Goal: Task Accomplishment & Management: Manage account settings

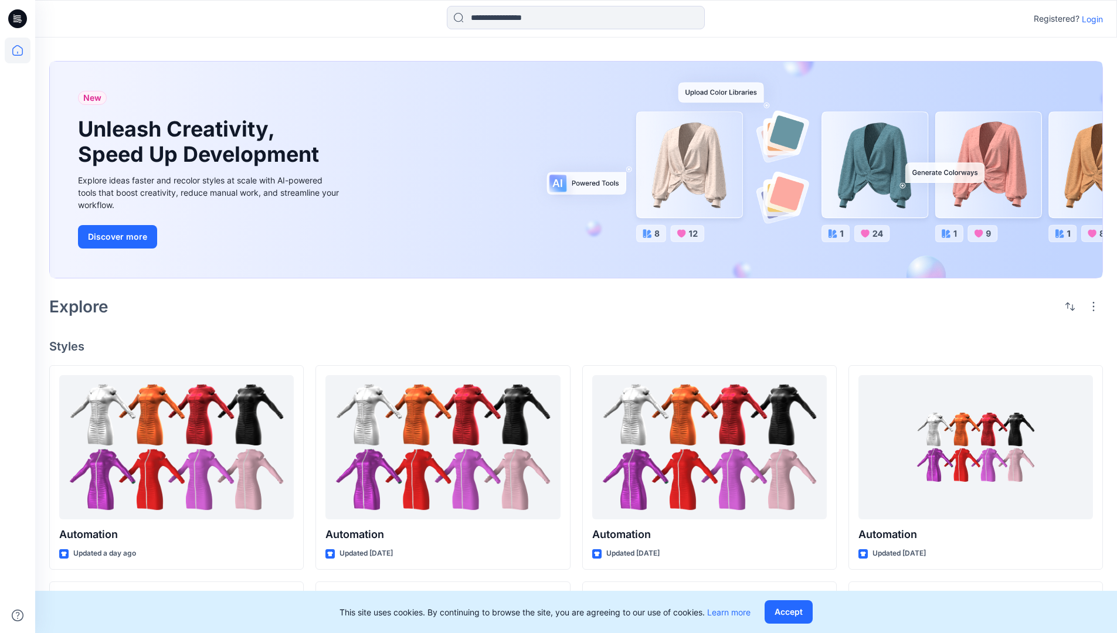
click at [1089, 19] on p "Login" at bounding box center [1091, 19] width 21 height 12
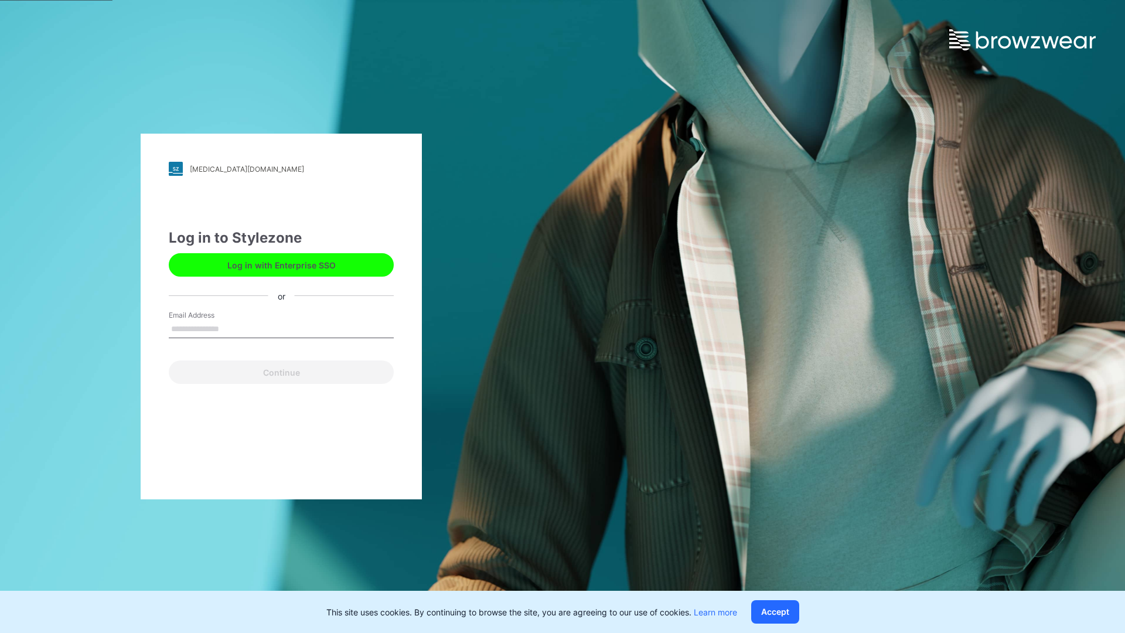
click at [232, 328] on input "Email Address" at bounding box center [281, 330] width 225 height 18
type input "**********"
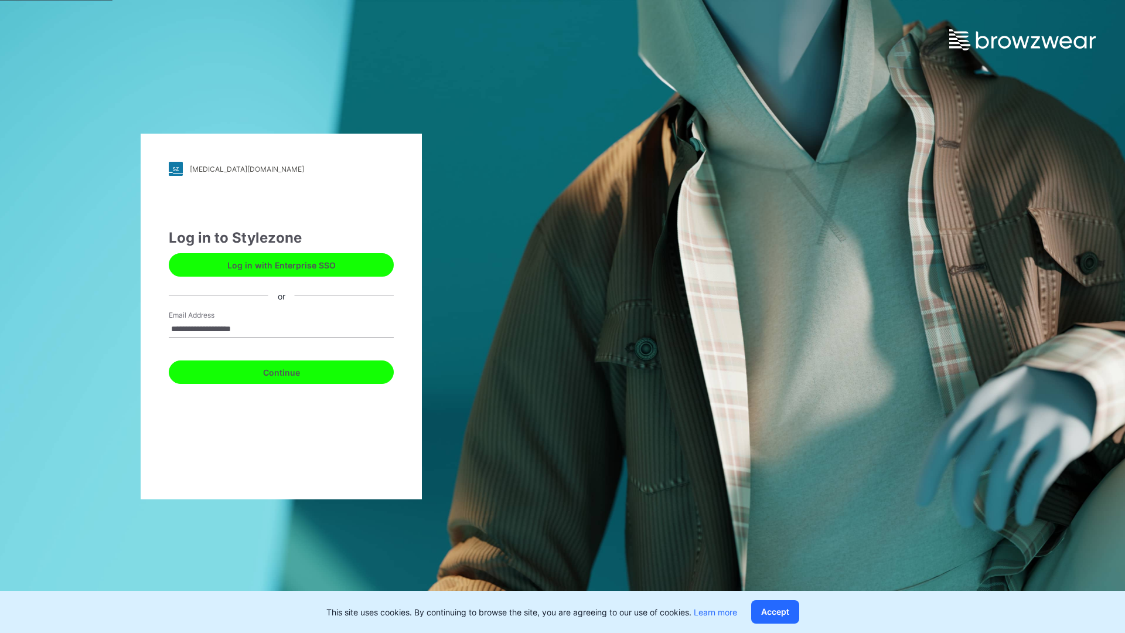
click at [294, 370] on button "Continue" at bounding box center [281, 371] width 225 height 23
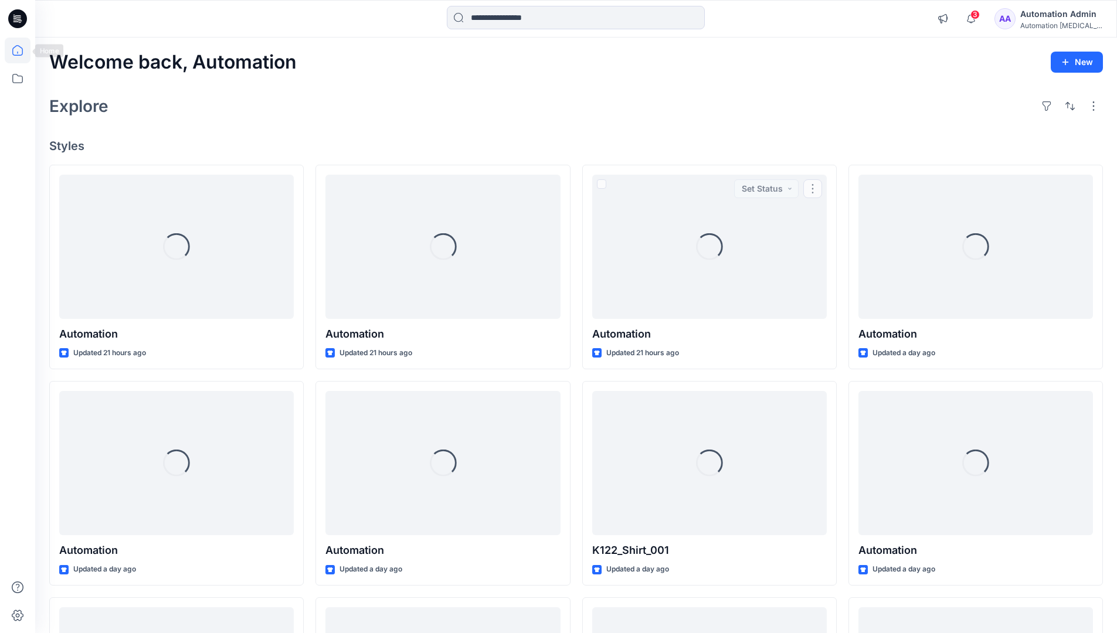
click at [22, 50] on icon at bounding box center [17, 50] width 11 height 11
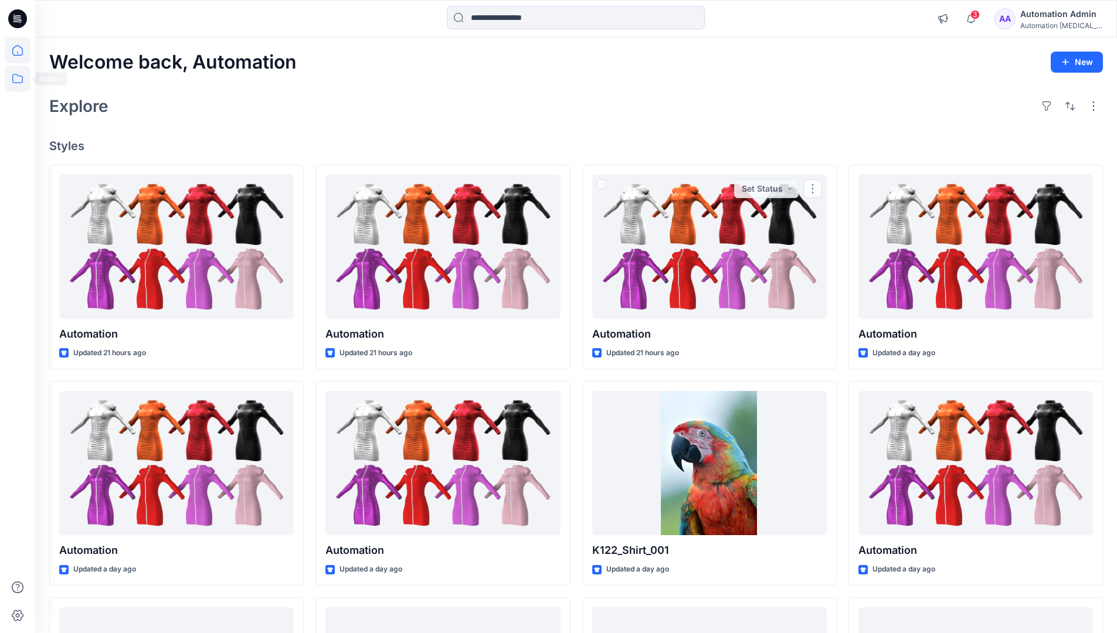
click at [21, 77] on icon at bounding box center [18, 79] width 26 height 26
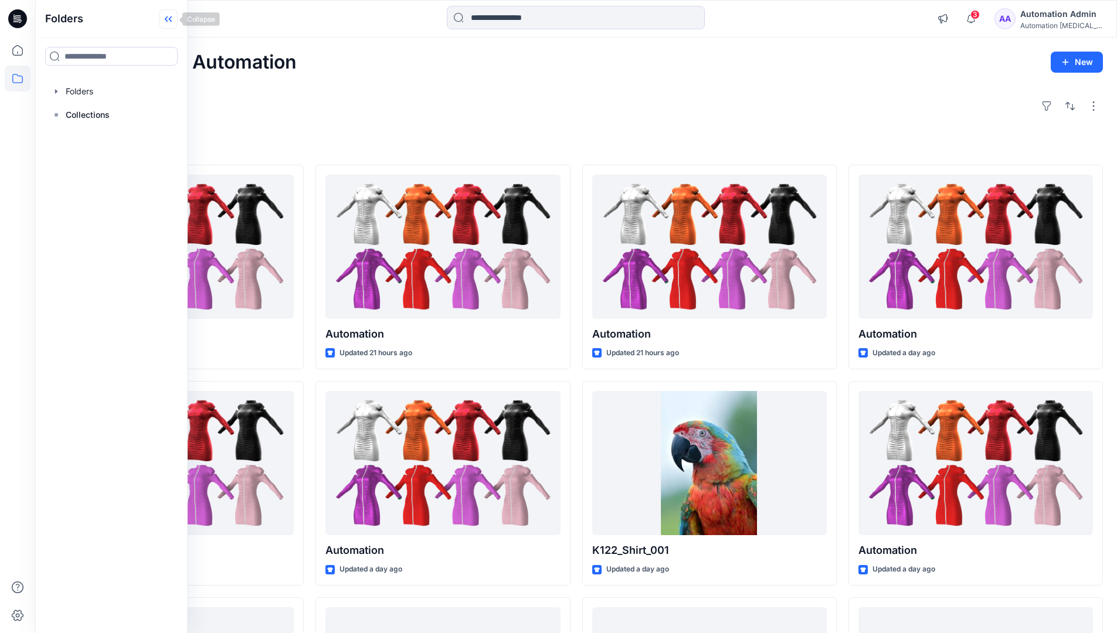
click at [170, 21] on icon at bounding box center [168, 18] width 19 height 19
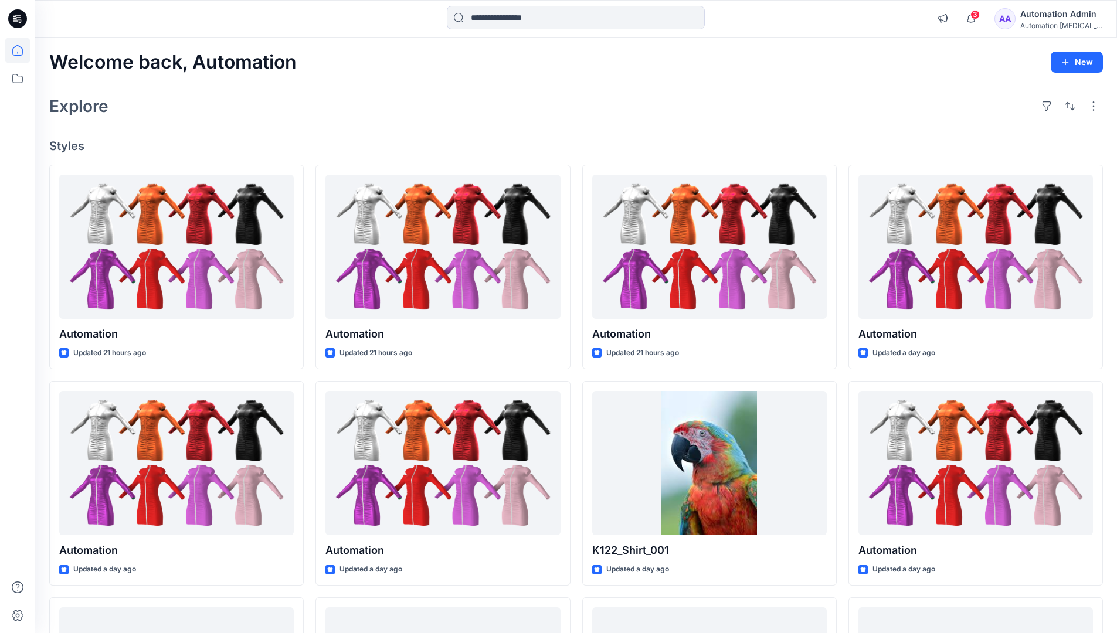
click at [1058, 19] on div "Automation Admin" at bounding box center [1061, 14] width 82 height 14
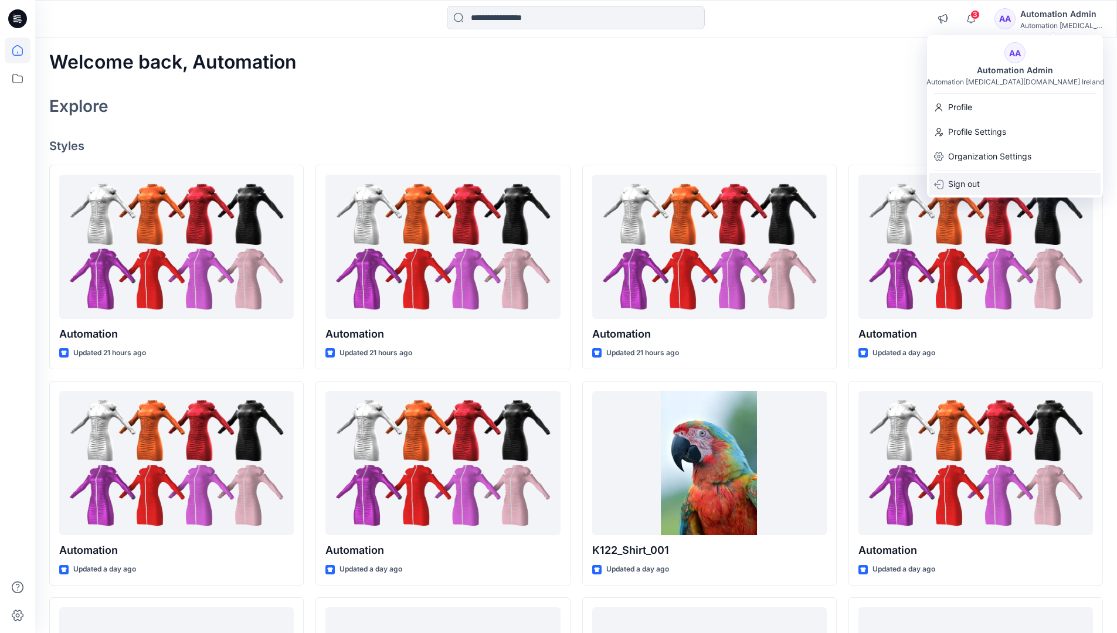
click at [957, 185] on p "Sign out" at bounding box center [964, 184] width 32 height 22
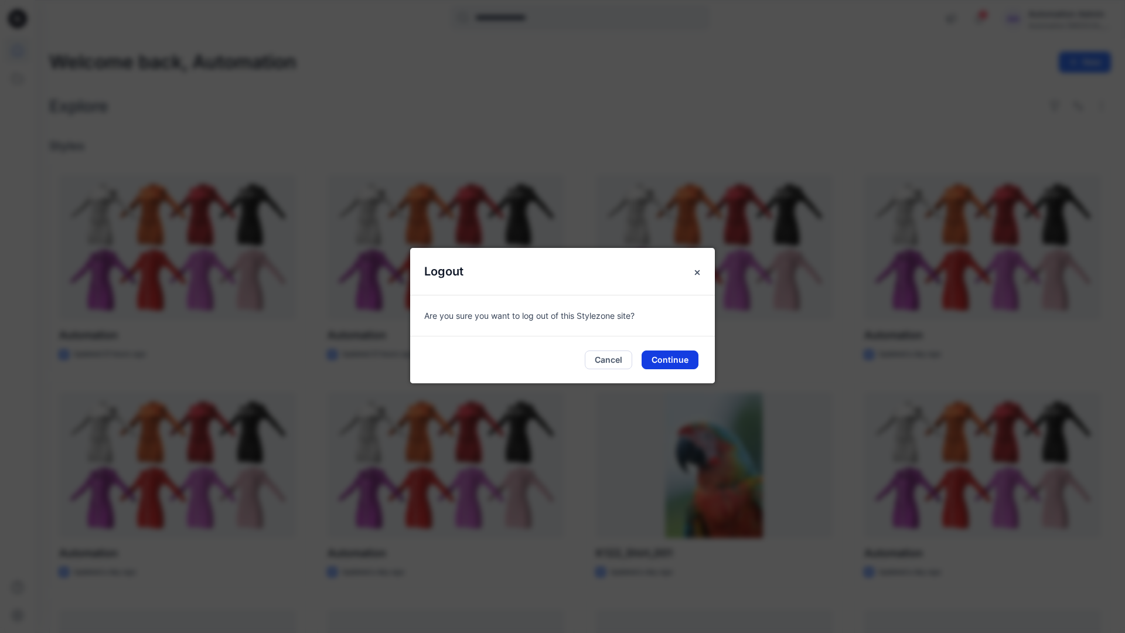
click at [650, 362] on button "Continue" at bounding box center [670, 359] width 57 height 19
